Goal: Task Accomplishment & Management: Manage account settings

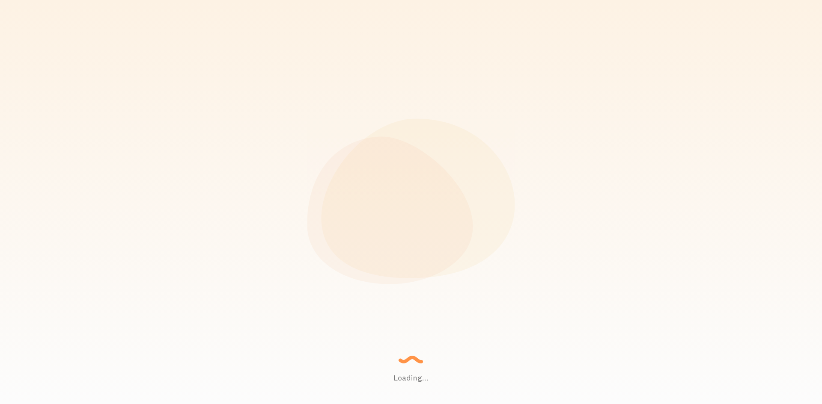
click at [657, 139] on div "Loading... Setting up a seamless experience... - [GEOGRAPHIC_DATA] Gathering da…" at bounding box center [411, 202] width 822 height 404
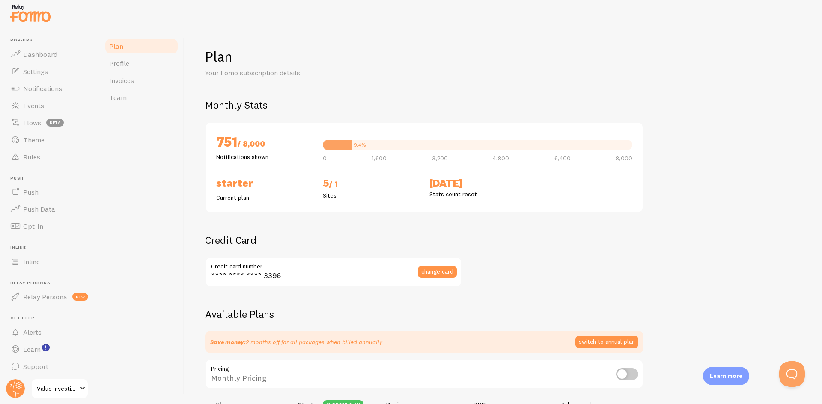
drag, startPoint x: 574, startPoint y: 235, endPoint x: 427, endPoint y: 184, distance: 155.7
click at [133, 80] on span "Invoices" at bounding box center [121, 80] width 25 height 9
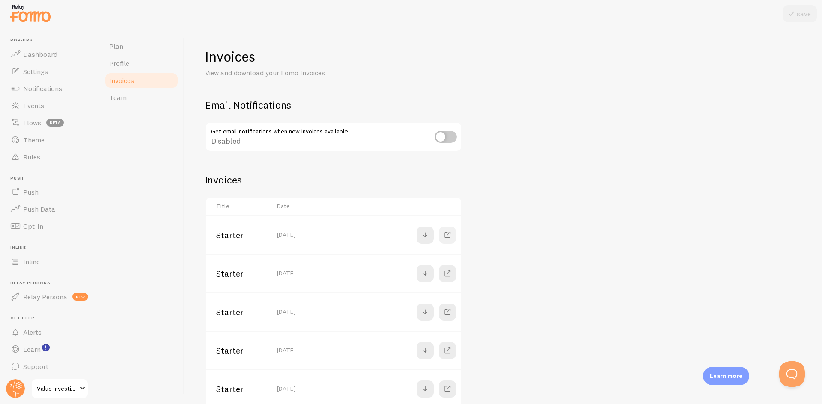
click at [439, 237] on link at bounding box center [447, 235] width 17 height 17
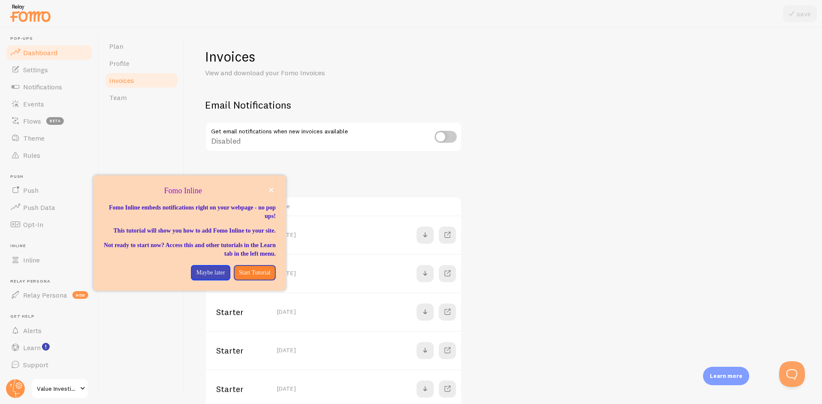
click at [44, 55] on span "Dashboard" at bounding box center [40, 52] width 34 height 9
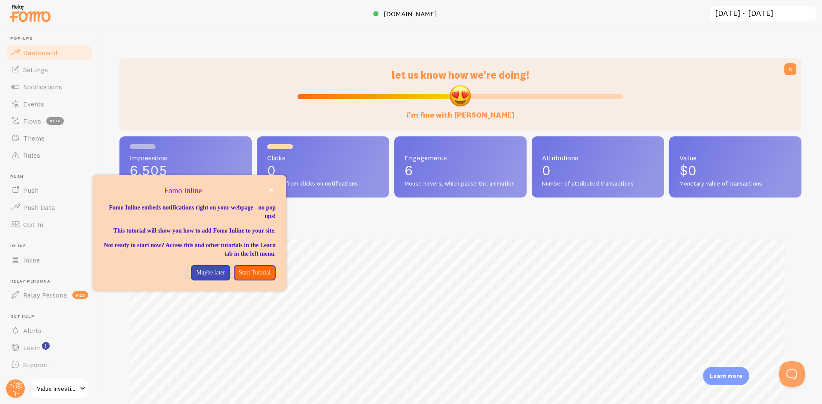
scroll to position [225, 675]
click at [196, 277] on p "Maybe later" at bounding box center [210, 273] width 29 height 9
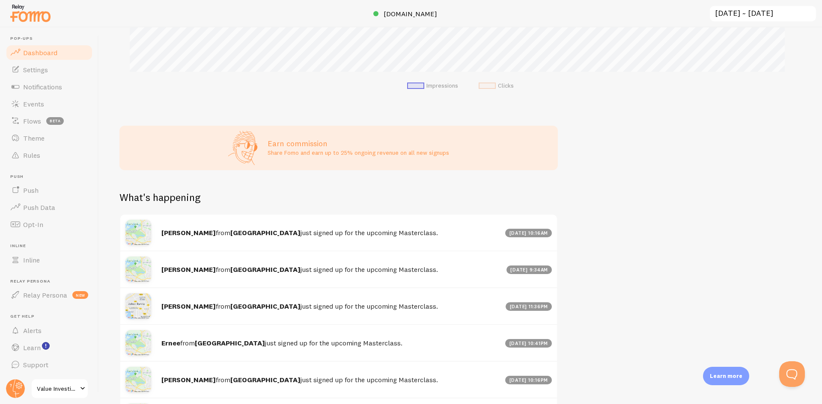
scroll to position [418, 0]
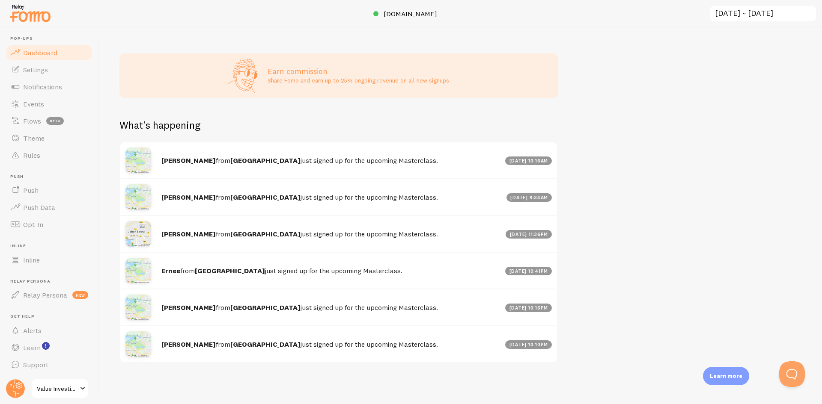
click at [640, 211] on div "let us know how we're doing! i'm fine with [PERSON_NAME] Impressions 6,505 Quan…" at bounding box center [460, 215] width 723 height 377
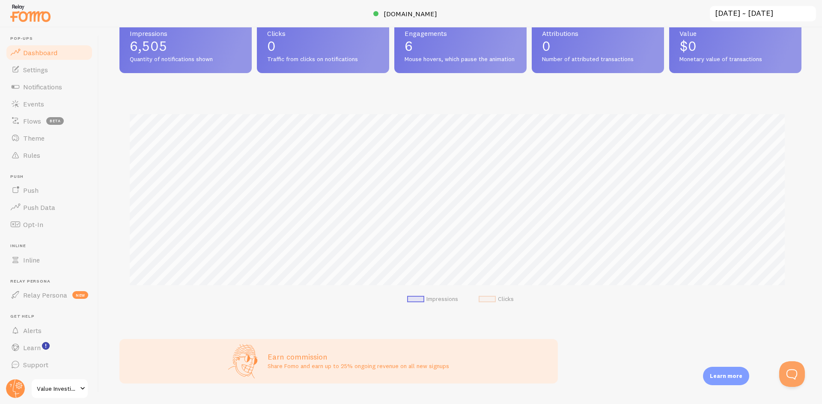
scroll to position [0, 0]
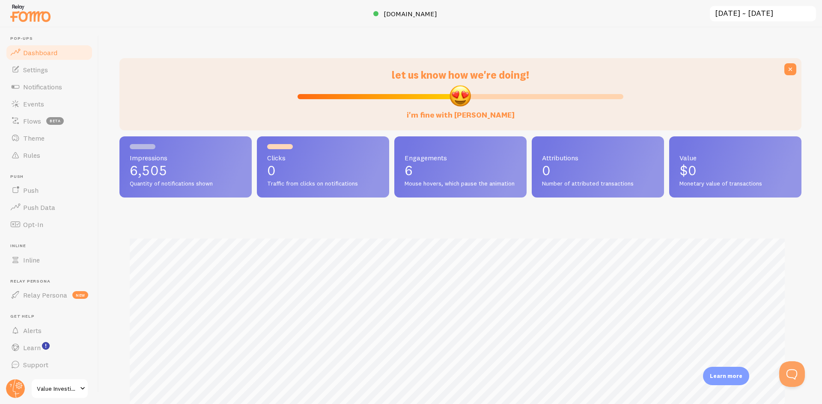
click at [37, 55] on span "Dashboard" at bounding box center [40, 52] width 34 height 9
click at [70, 387] on span "Value Investing Academy" at bounding box center [57, 389] width 41 height 10
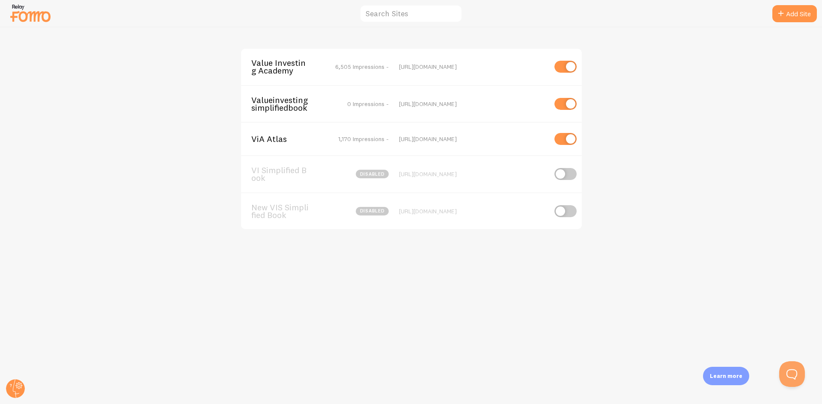
click at [32, 15] on img at bounding box center [30, 13] width 43 height 22
click at [18, 388] on circle at bounding box center [15, 389] width 19 height 19
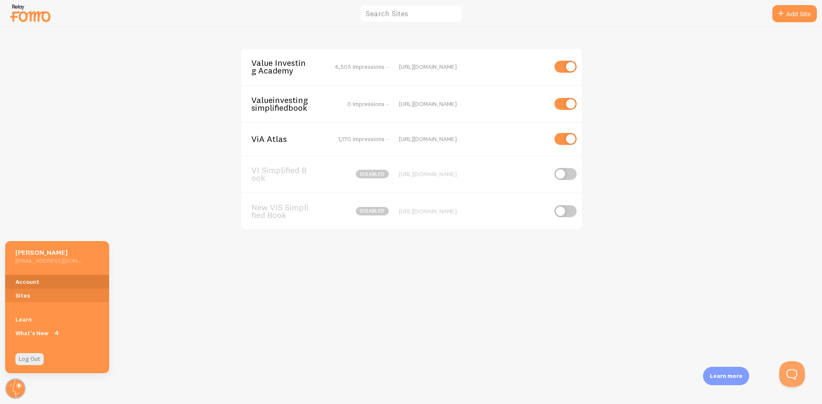
click at [29, 277] on link "Account" at bounding box center [57, 282] width 104 height 14
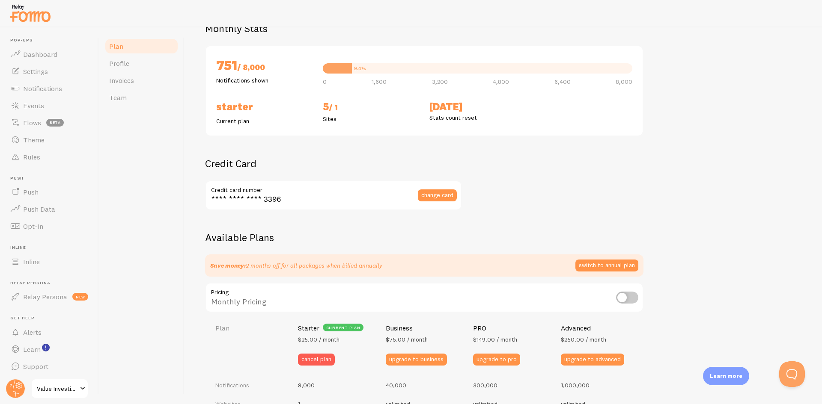
scroll to position [171, 0]
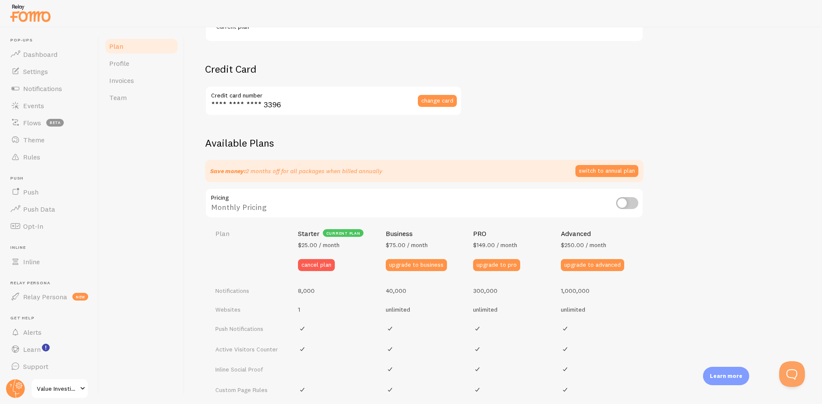
click at [729, 198] on div "Available Plans Save money: 2 months off for all packages when billed annually …" at bounding box center [503, 381] width 596 height 488
click at [318, 267] on button "cancel plan" at bounding box center [316, 265] width 37 height 12
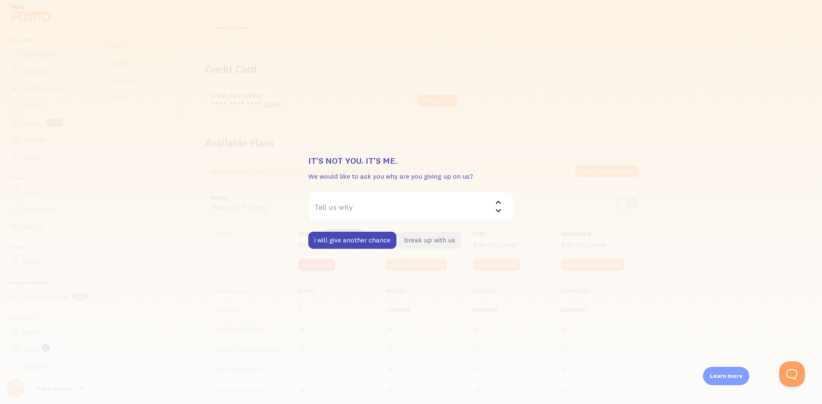
click at [423, 243] on button "break up with us" at bounding box center [429, 240] width 63 height 17
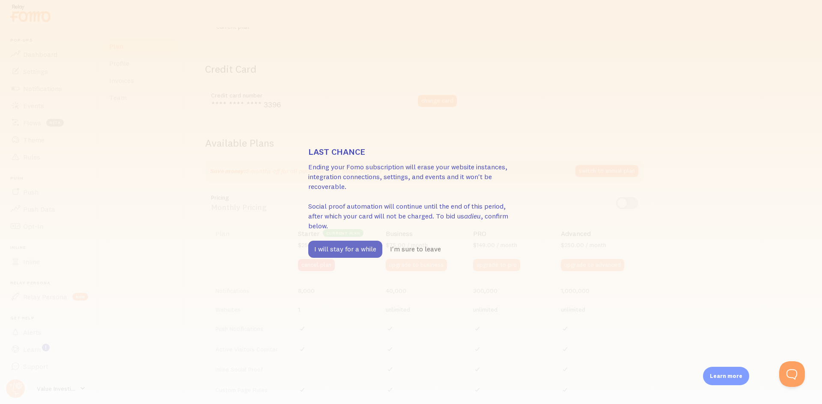
click at [336, 248] on button "I will stay for a while" at bounding box center [345, 249] width 74 height 17
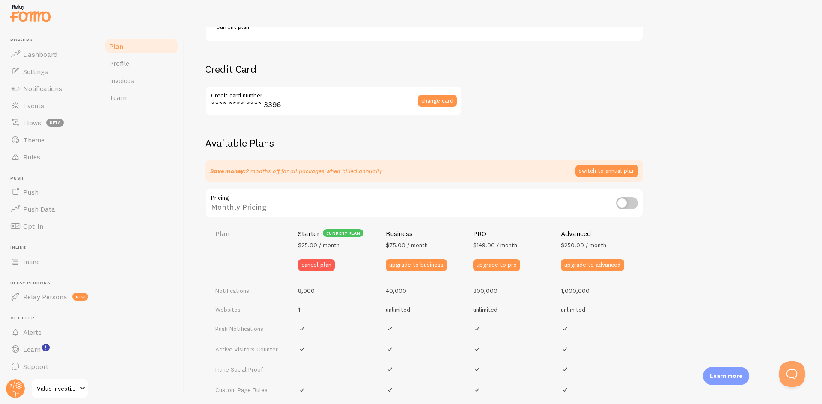
click at [185, 220] on div "Plan Your Fomo subscription details Monthly Stats 751 / 8,000 Notifications sho…" at bounding box center [502, 215] width 637 height 377
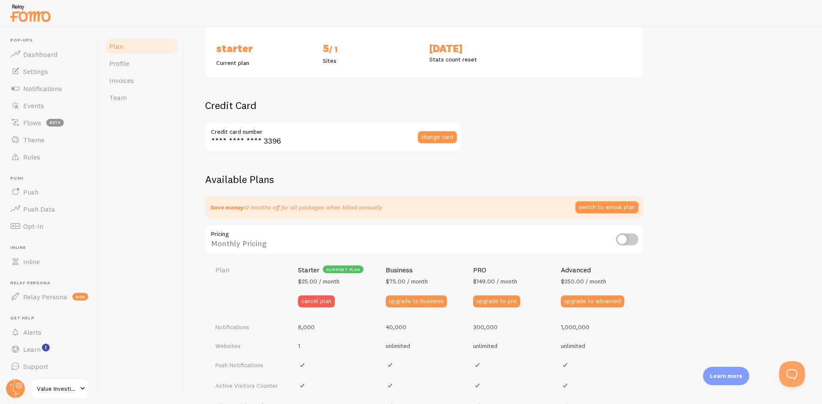
scroll to position [0, 0]
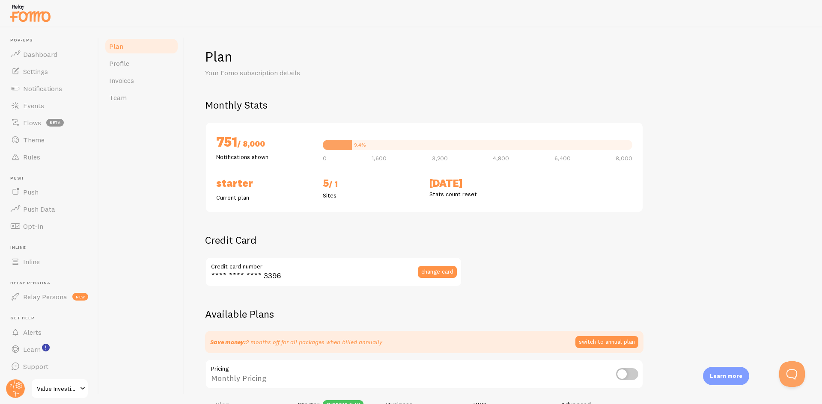
click at [202, 133] on div "Plan Your Fomo subscription details Monthly Stats 751 / 8,000 Notifications sho…" at bounding box center [502, 215] width 637 height 377
click at [198, 260] on div "Plan Your Fomo subscription details Monthly Stats 751 / 8,000 Notifications sho…" at bounding box center [502, 215] width 637 height 377
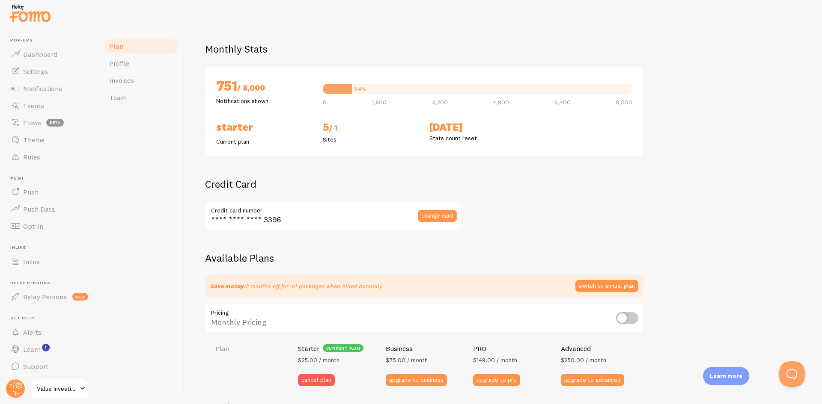
scroll to position [86, 0]
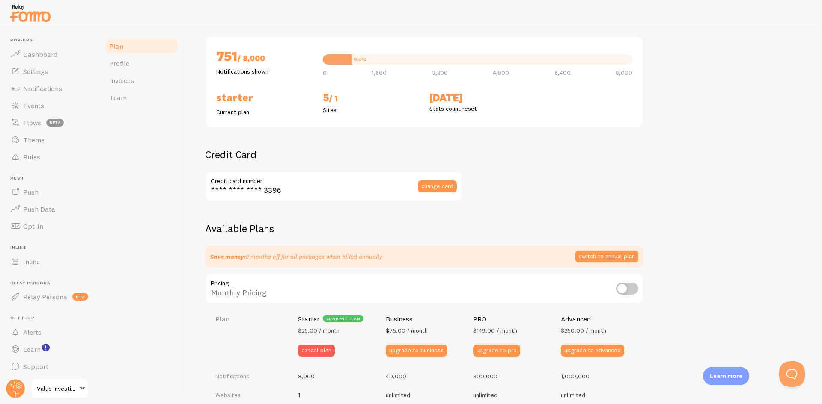
click at [188, 235] on div "Plan Your Fomo subscription details Monthly Stats 751 / 8,000 Notifications sho…" at bounding box center [502, 215] width 637 height 377
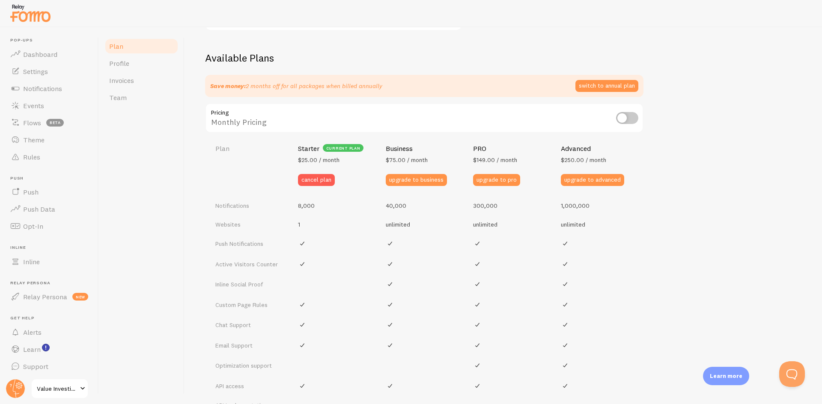
scroll to position [257, 0]
click at [196, 225] on div "Plan Your Fomo subscription details Monthly Stats 751 / 8,000 Notifications sho…" at bounding box center [502, 215] width 637 height 377
